Goal: Transaction & Acquisition: Purchase product/service

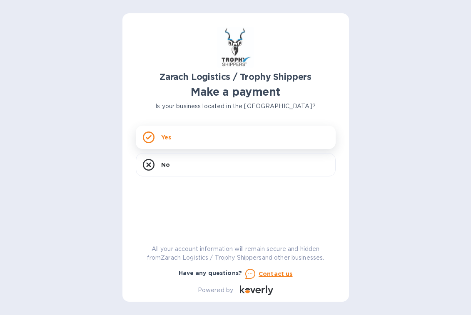
click at [169, 137] on p "Yes" at bounding box center [166, 137] width 10 height 8
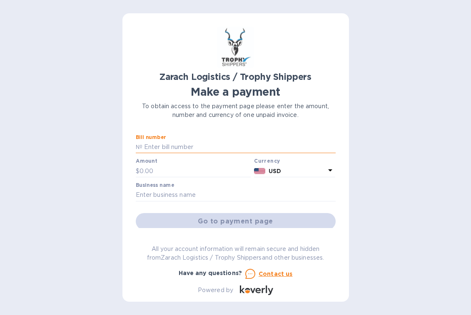
click at [208, 147] on input "text" at bounding box center [238, 147] width 193 height 12
paste input "B00172849"
type input "B00172849"
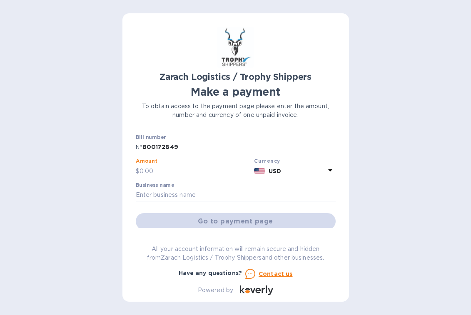
click at [157, 172] on input "text" at bounding box center [195, 171] width 112 height 12
type input "1,367.70"
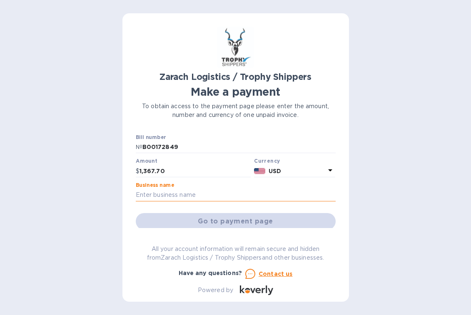
click at [203, 196] on input "text" at bounding box center [236, 195] width 200 height 12
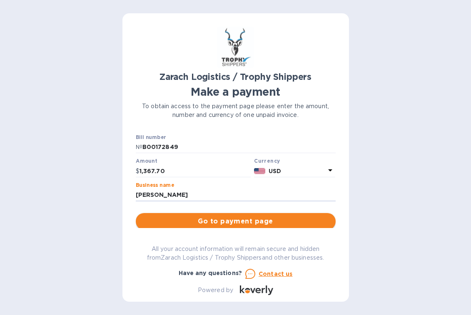
type input "[PERSON_NAME]"
click at [238, 221] on span "Go to payment page" at bounding box center [235, 221] width 186 height 10
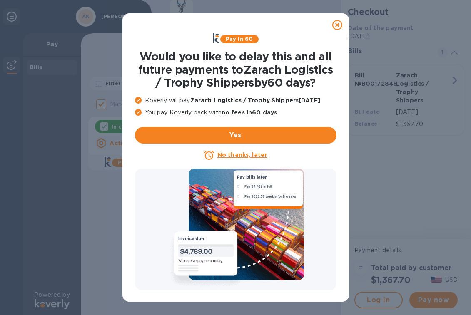
click at [243, 153] on u "No thanks, later" at bounding box center [242, 154] width 50 height 7
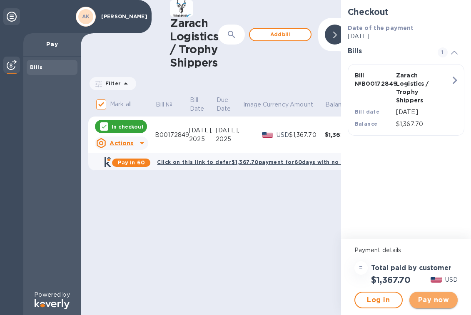
click at [430, 299] on span "Pay now" at bounding box center [433, 300] width 35 height 10
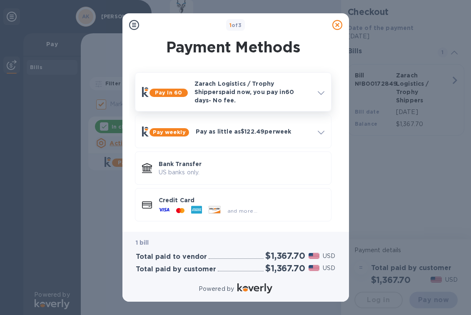
click at [204, 82] on p "Zarach Logistics / Trophy Shippers paid now, you pay [DATE] - No fee." at bounding box center [252, 91] width 117 height 25
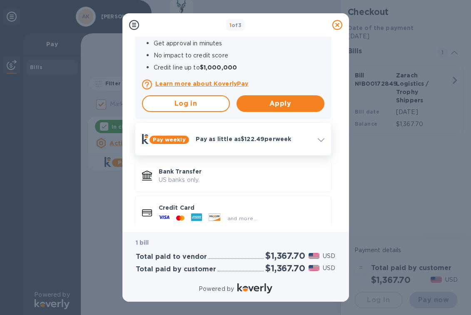
scroll to position [190, 0]
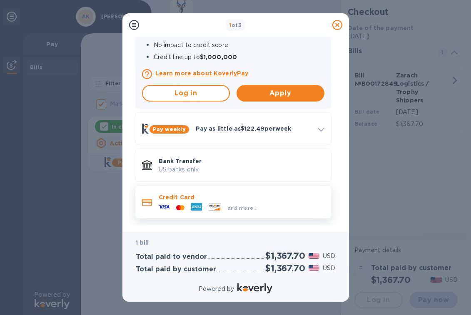
click at [174, 193] on p "Credit Card" at bounding box center [242, 197] width 166 height 8
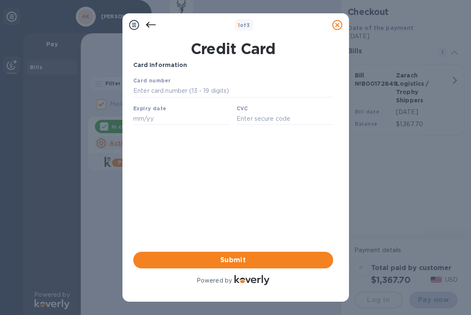
scroll to position [0, 0]
click at [171, 90] on input "text" at bounding box center [233, 91] width 200 height 12
type input "[CREDIT_CARD_NUMBER]"
click at [162, 119] on input "text" at bounding box center [181, 118] width 97 height 12
type input "03/28"
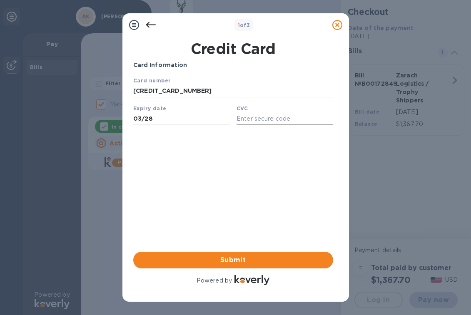
click at [271, 119] on input "text" at bounding box center [284, 118] width 97 height 12
type input "600"
click at [246, 258] on span "Submit" at bounding box center [233, 260] width 186 height 10
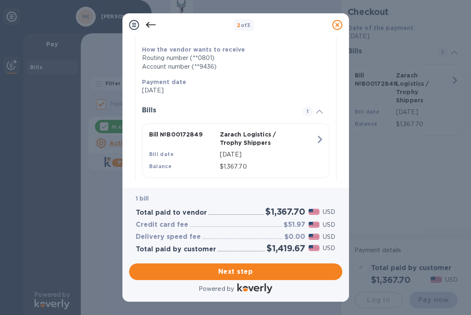
scroll to position [143, 0]
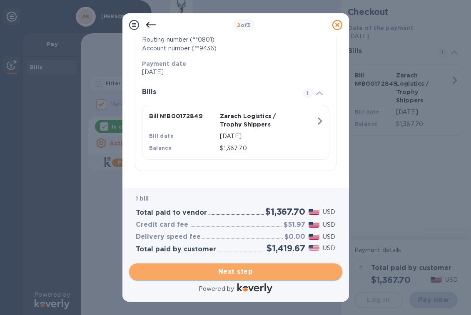
click at [231, 269] on span "Next step" at bounding box center [236, 272] width 200 height 10
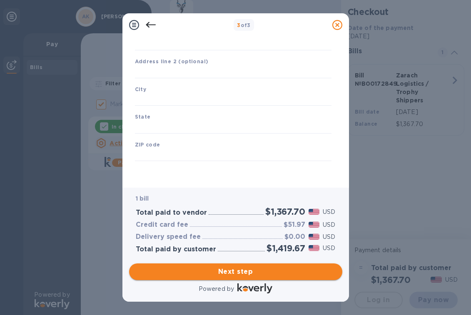
type input "[GEOGRAPHIC_DATA]"
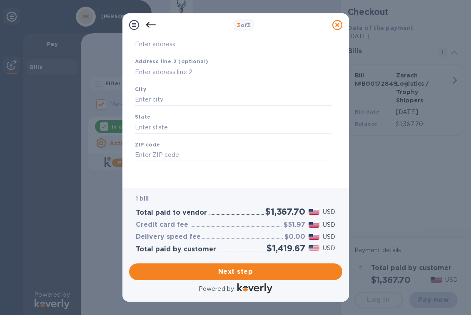
click at [153, 71] on input "text" at bounding box center [233, 72] width 196 height 12
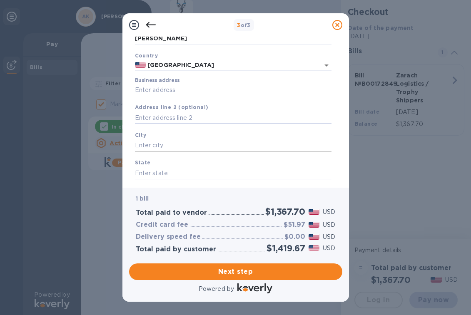
scroll to position [0, 0]
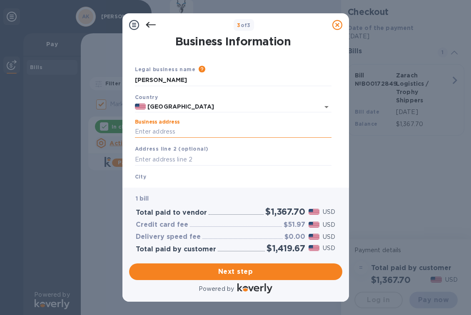
click at [152, 131] on input "Business address" at bounding box center [233, 132] width 196 height 12
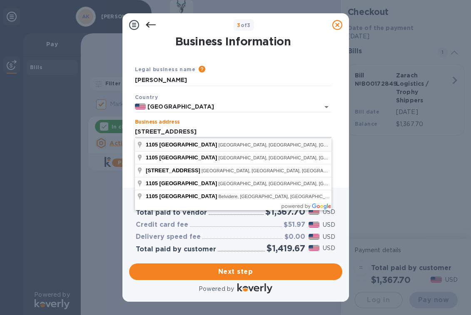
type input "[STREET_ADDRESS]"
type input "Lomira"
type input "WI"
type input "53048"
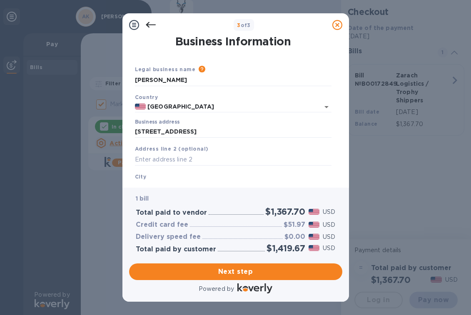
click at [159, 178] on div "City [GEOGRAPHIC_DATA]" at bounding box center [233, 183] width 203 height 28
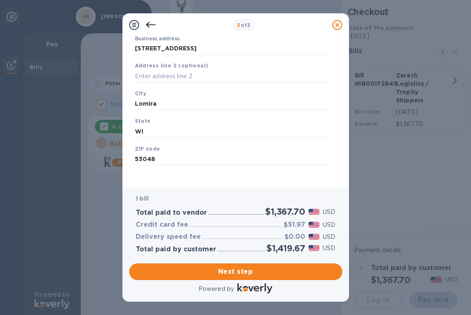
scroll to position [87, 0]
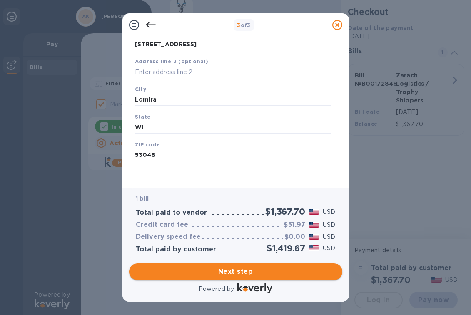
click at [246, 269] on span "Next step" at bounding box center [236, 272] width 200 height 10
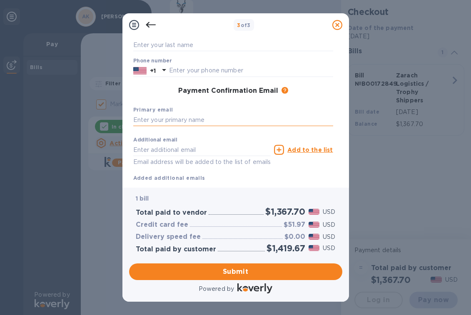
click at [156, 120] on input "text" at bounding box center [233, 120] width 200 height 12
type input "A"
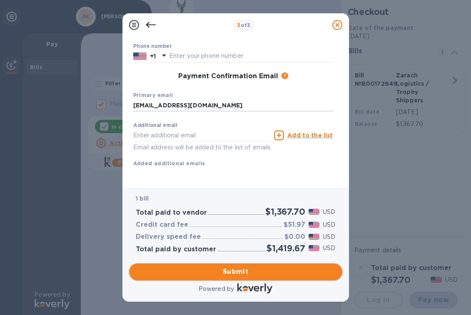
type input "[EMAIL_ADDRESS][DOMAIN_NAME]"
click at [243, 271] on span "Submit" at bounding box center [236, 272] width 200 height 10
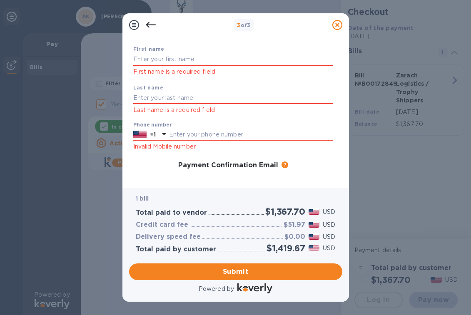
scroll to position [0, 0]
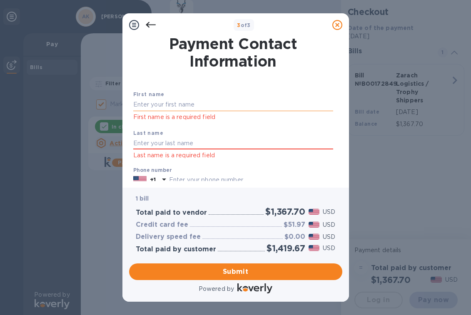
click at [149, 105] on input "text" at bounding box center [233, 105] width 200 height 12
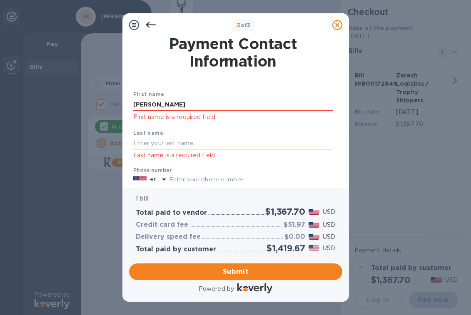
type input "[PERSON_NAME]"
click at [154, 141] on input "text" at bounding box center [233, 143] width 200 height 12
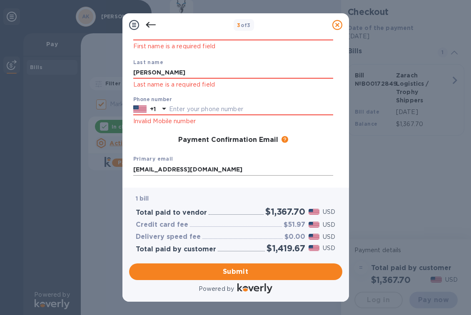
scroll to position [83, 0]
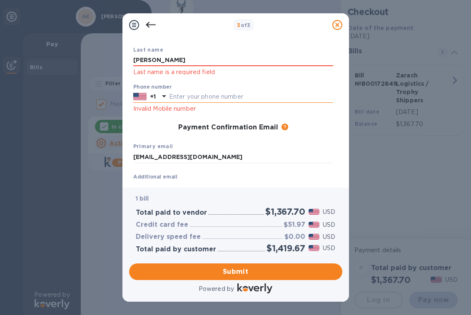
type input "[PERSON_NAME]"
click at [220, 94] on input "text" at bounding box center [251, 97] width 164 height 12
click at [215, 96] on input "92060200202" at bounding box center [251, 97] width 164 height 12
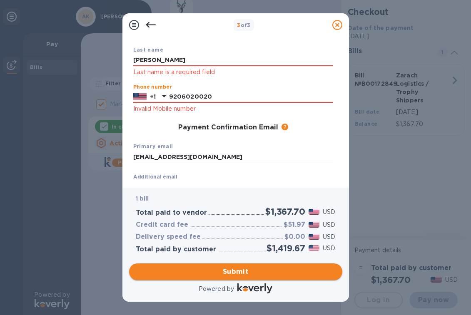
type input "9206020020"
click at [246, 269] on span "Submit" at bounding box center [236, 272] width 200 height 10
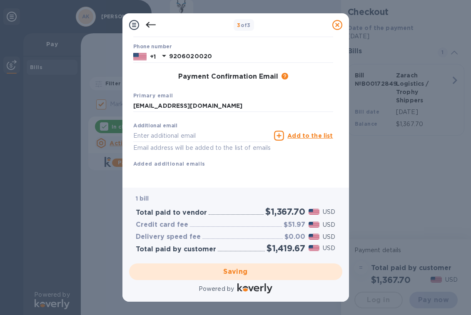
scroll to position [112, 0]
checkbox input "false"
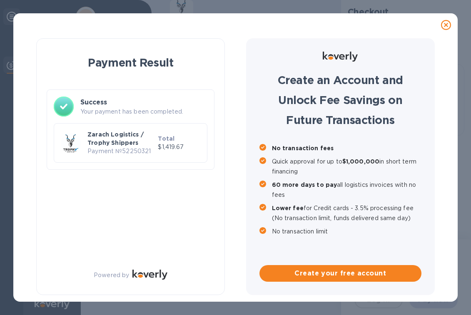
scroll to position [0, 0]
